Goal: Find specific page/section: Find specific page/section

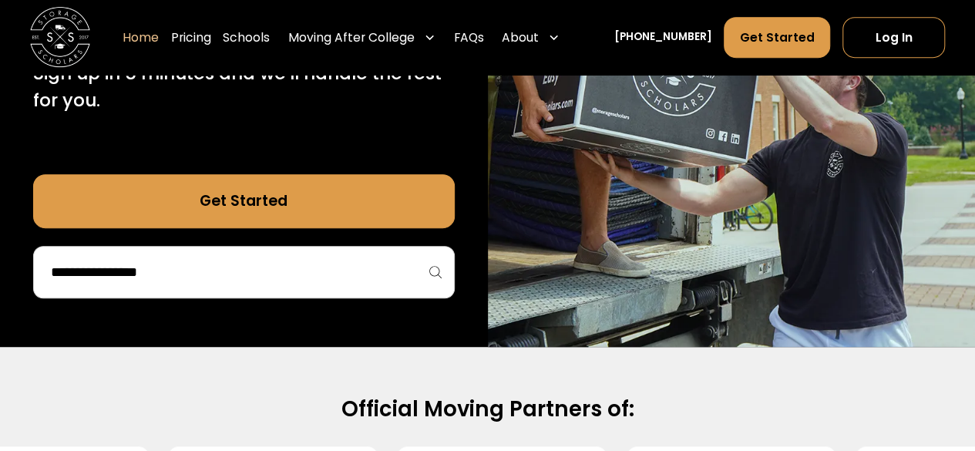
scroll to position [358, 0]
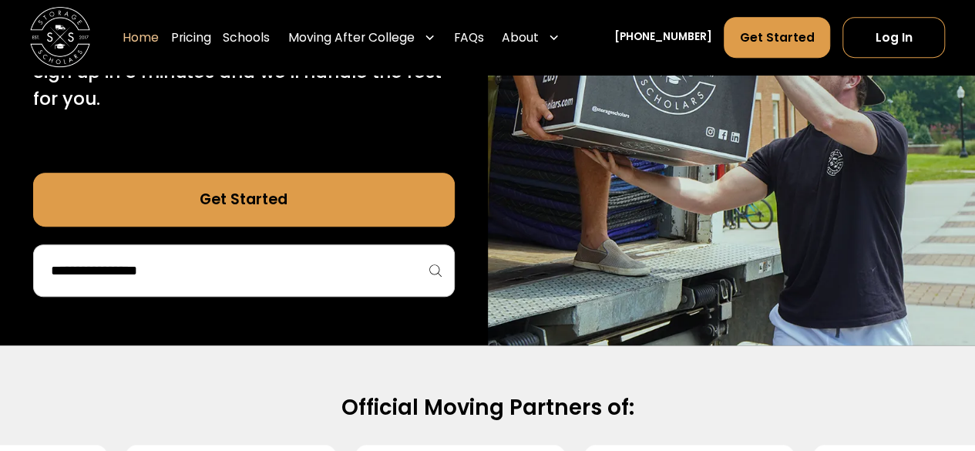
click at [318, 269] on input "search" at bounding box center [243, 271] width 389 height 26
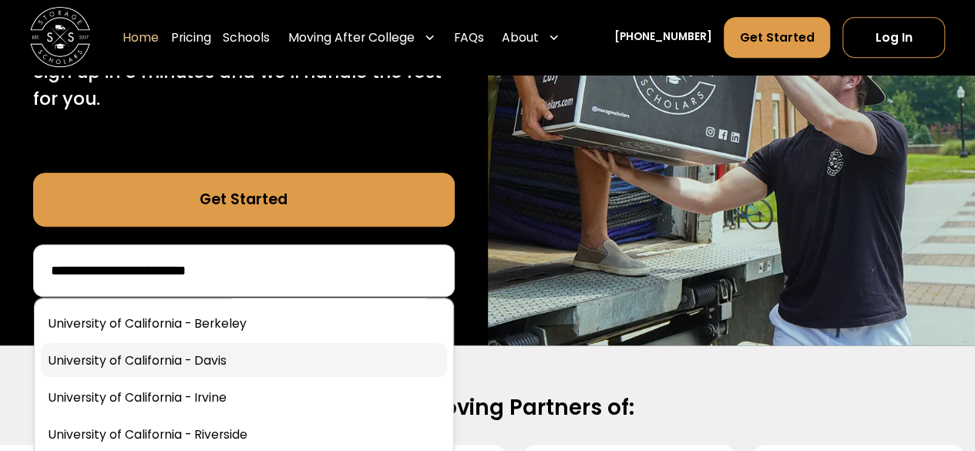
type input "**********"
click at [268, 362] on link at bounding box center [244, 360] width 406 height 34
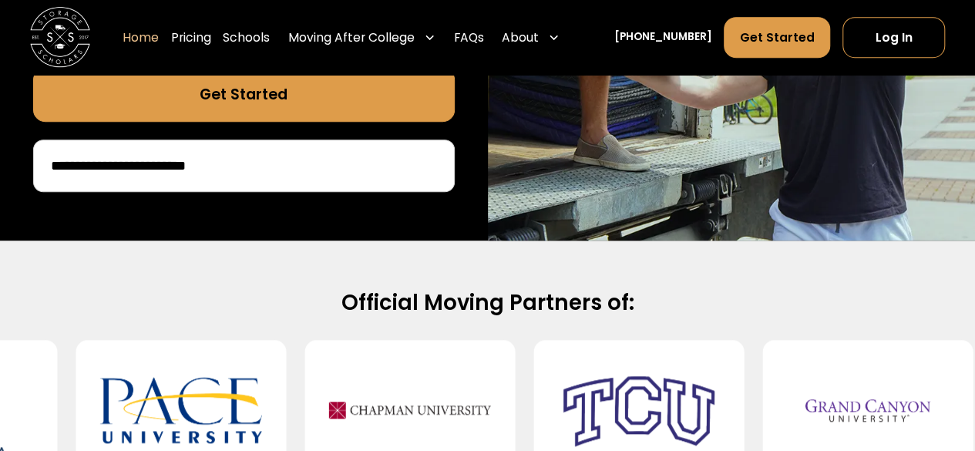
scroll to position [463, 0]
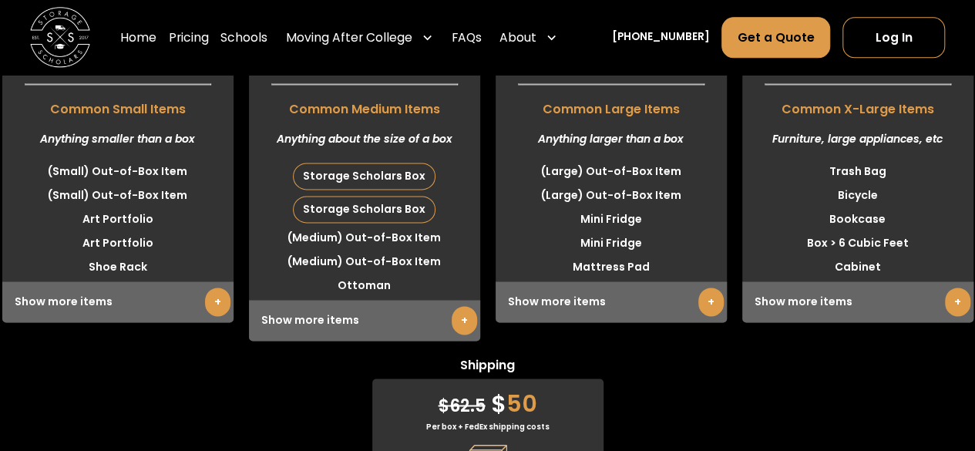
scroll to position [3921, 0]
